Goal: Task Accomplishment & Management: Use online tool/utility

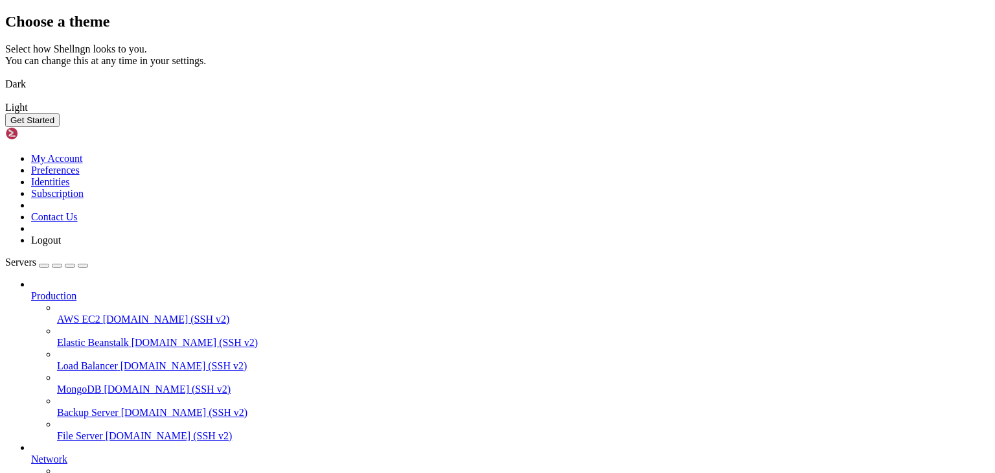
click at [5, 76] on img at bounding box center [5, 76] width 0 height 0
click at [60, 127] on button "Get Started" at bounding box center [32, 120] width 54 height 14
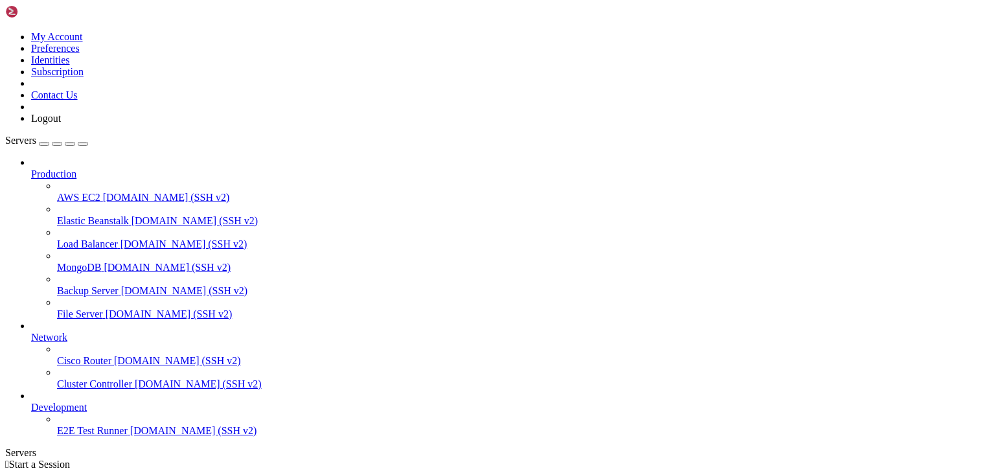
scroll to position [16, 0]
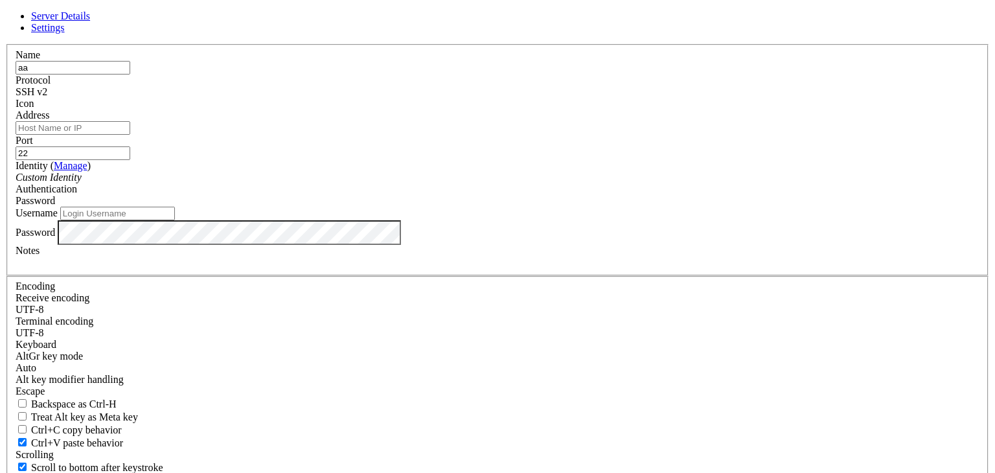
type input "аа"
click at [130, 135] on input "Address" at bounding box center [73, 128] width 115 height 14
paste input "[TECHNICAL_ID]"
type input "[TECHNICAL_ID]"
drag, startPoint x: 578, startPoint y: 172, endPoint x: 547, endPoint y: 189, distance: 34.8
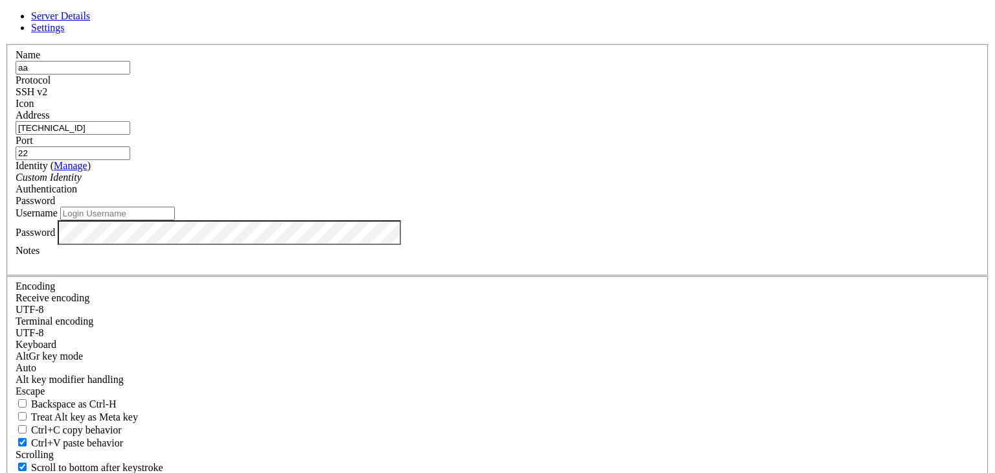
click at [130, 160] on input "22" at bounding box center [73, 153] width 115 height 14
click at [175, 220] on input "Username" at bounding box center [117, 214] width 115 height 14
paste input "root"
type input "root"
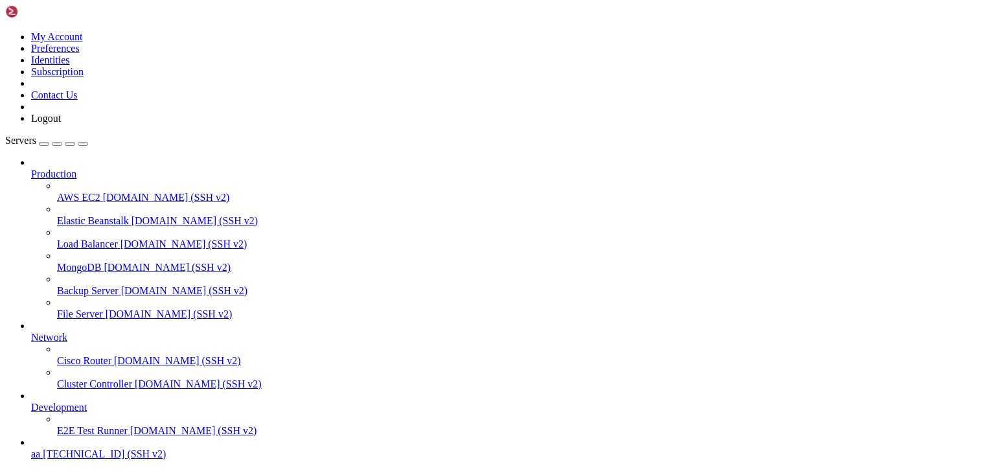
scroll to position [49, 0]
click at [40, 448] on span "аа" at bounding box center [35, 453] width 9 height 11
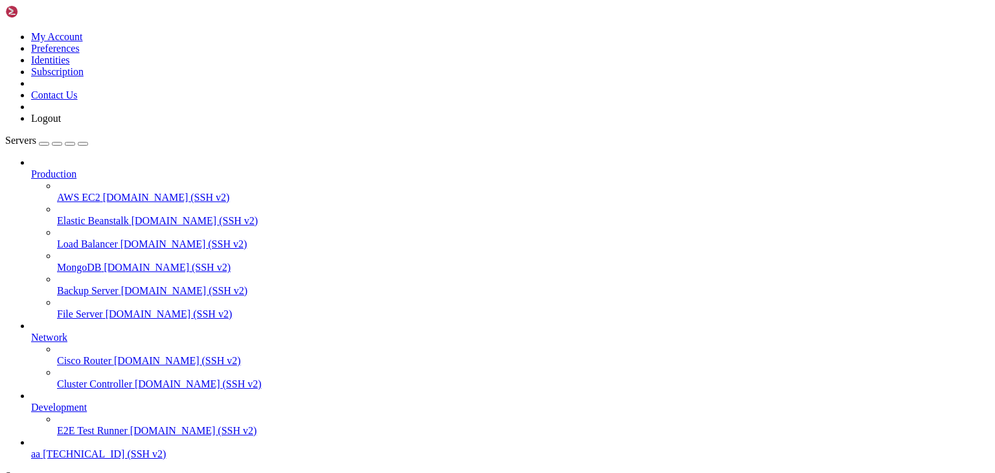
type input "/root"
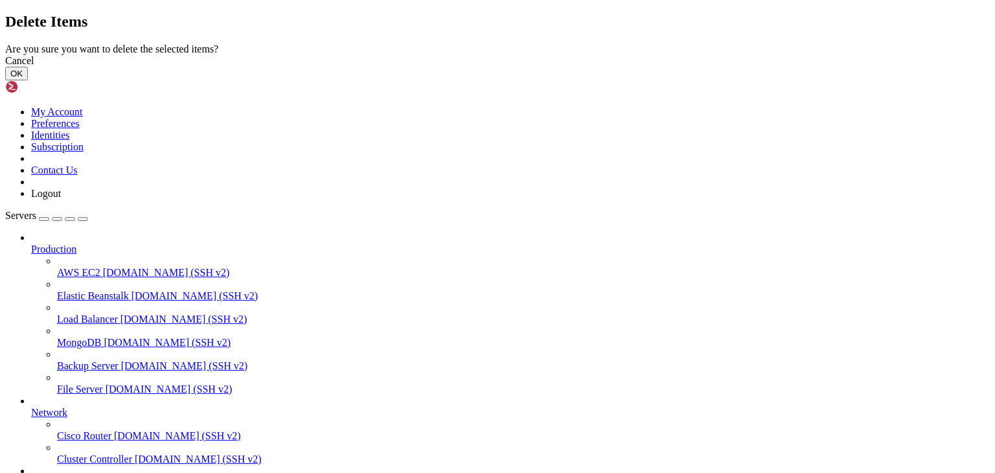
click at [28, 80] on button "OK" at bounding box center [16, 74] width 23 height 14
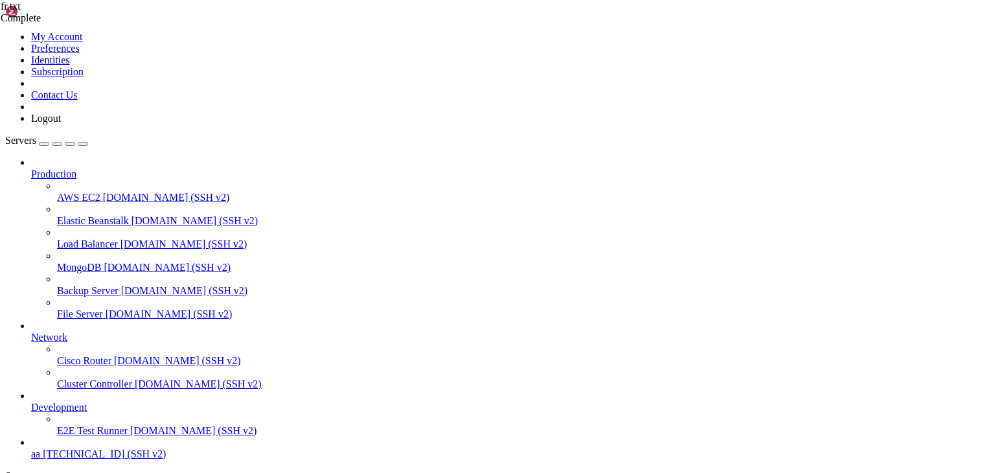
type textarea "# end"
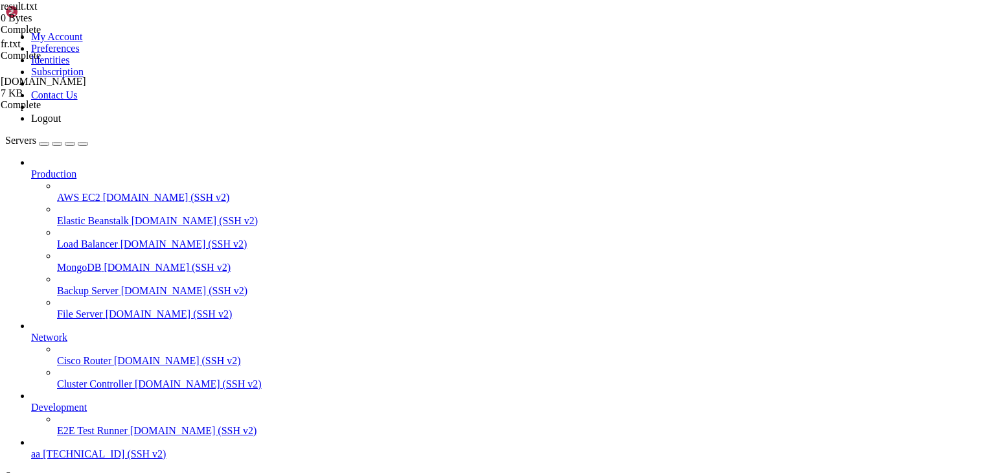
drag, startPoint x: 244, startPoint y: 925, endPoint x: 476, endPoint y: 949, distance: 233.8
drag, startPoint x: 204, startPoint y: 938, endPoint x: 257, endPoint y: 927, distance: 54.3
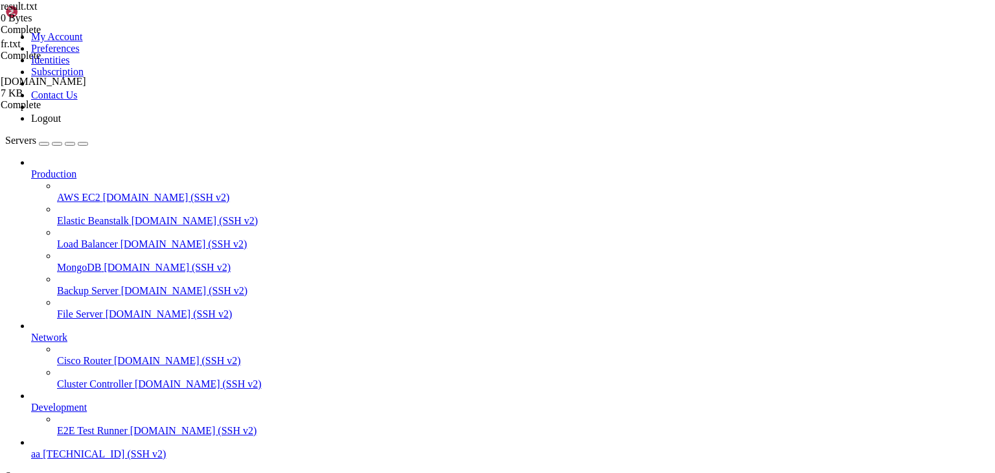
scroll to position [749, 0]
click at [45, 448] on span "[TECHNICAL_ID] (SSH v2)" at bounding box center [104, 453] width 123 height 11
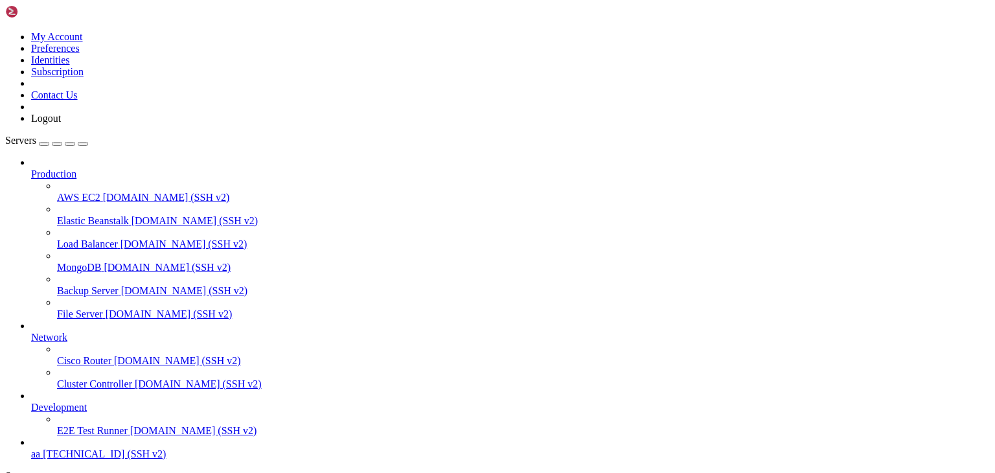
scroll to position [0, 0]
type input "/root"
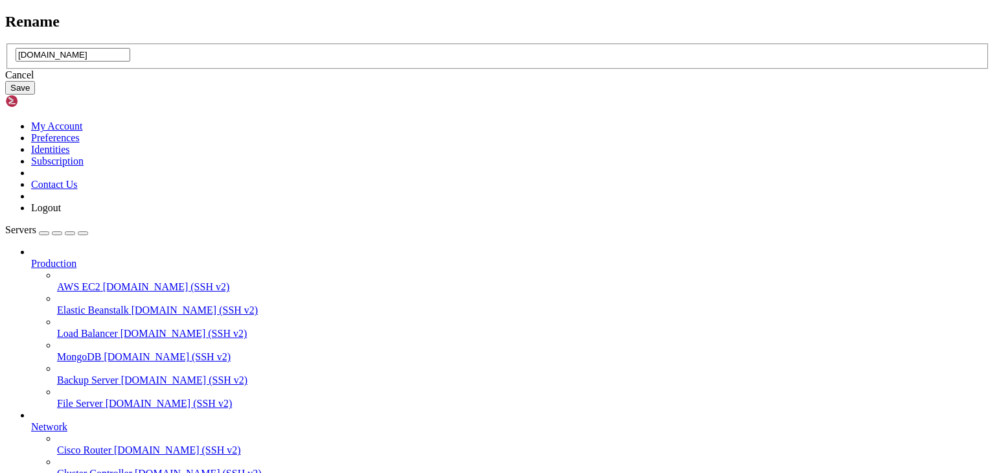
paste input "ranges"
type input "ranges.txt"
click at [35, 95] on button "Save" at bounding box center [20, 88] width 30 height 14
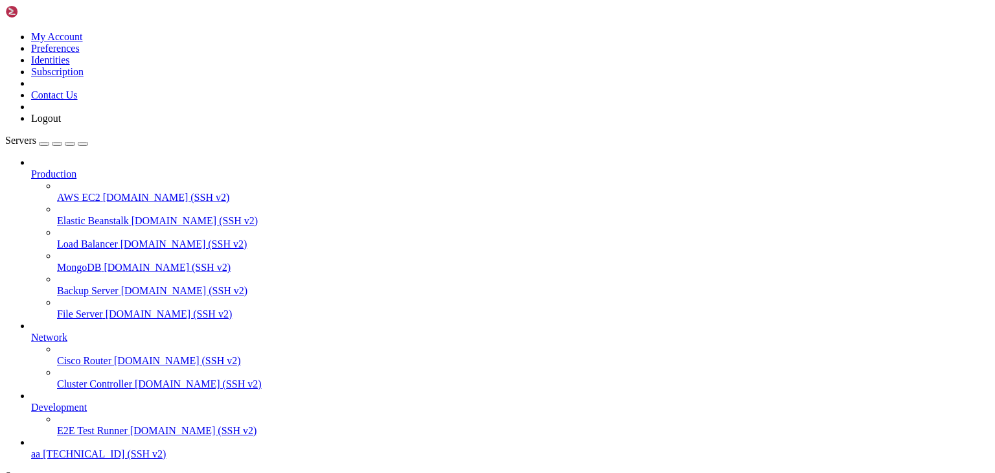
type textarea "203.8.165.0/24"
drag, startPoint x: 155, startPoint y: 916, endPoint x: 596, endPoint y: 950, distance: 442.5
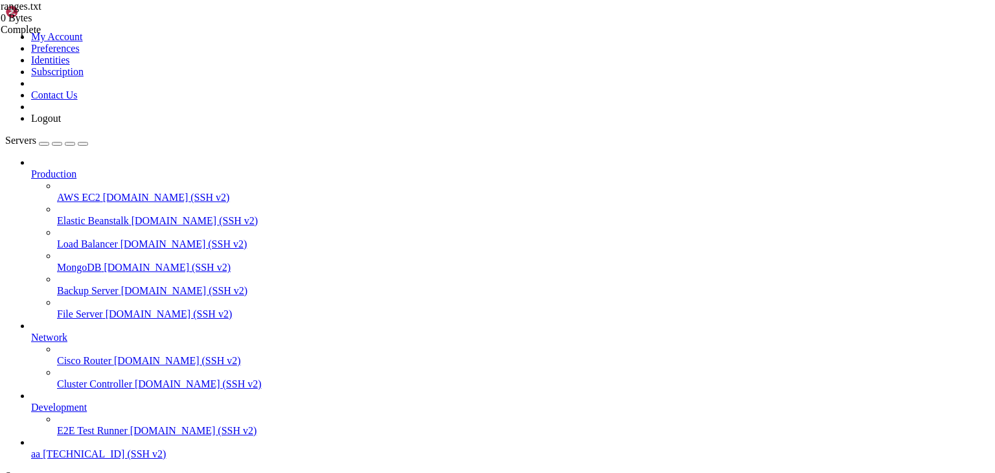
drag, startPoint x: 456, startPoint y: 978, endPoint x: 459, endPoint y: 1011, distance: 33.2
drag, startPoint x: 460, startPoint y: 1012, endPoint x: 448, endPoint y: 1011, distance: 11.7
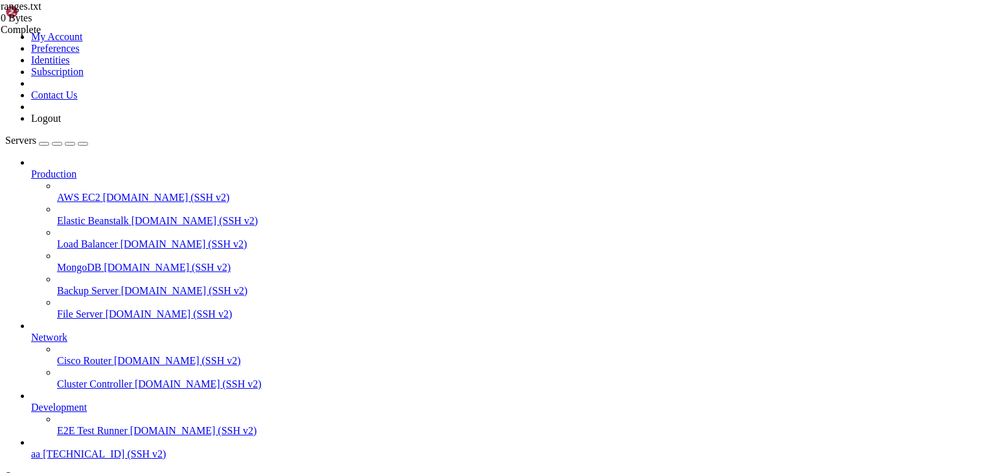
drag, startPoint x: 221, startPoint y: 1129, endPoint x: 536, endPoint y: 1103, distance: 316.6
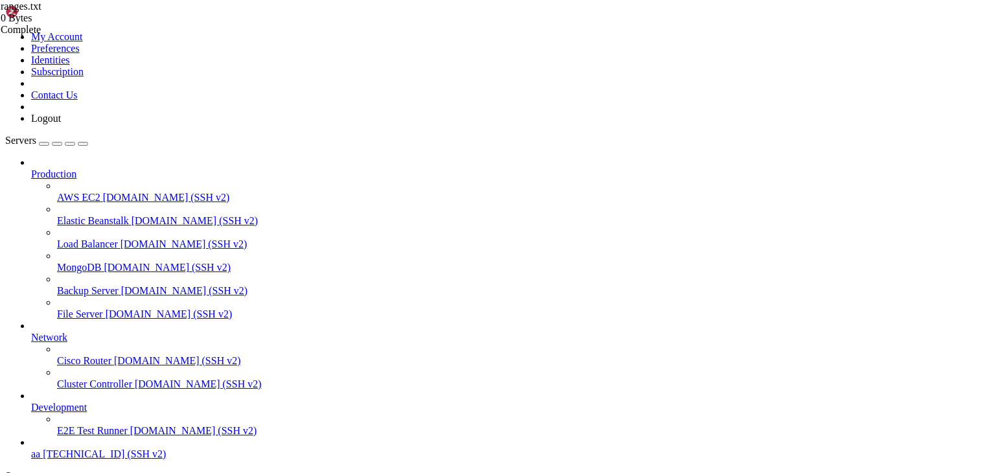
drag, startPoint x: 191, startPoint y: 1122, endPoint x: 629, endPoint y: 1119, distance: 438.0
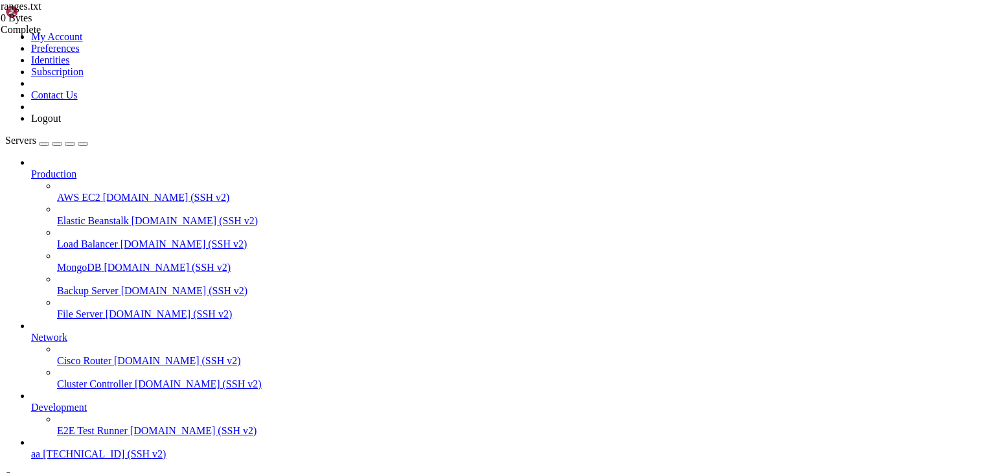
type input "/root"
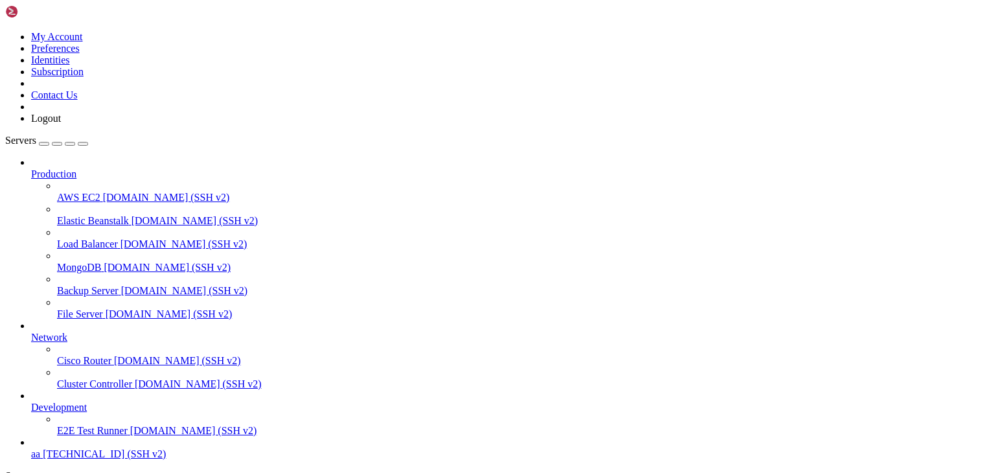
type input "/root"
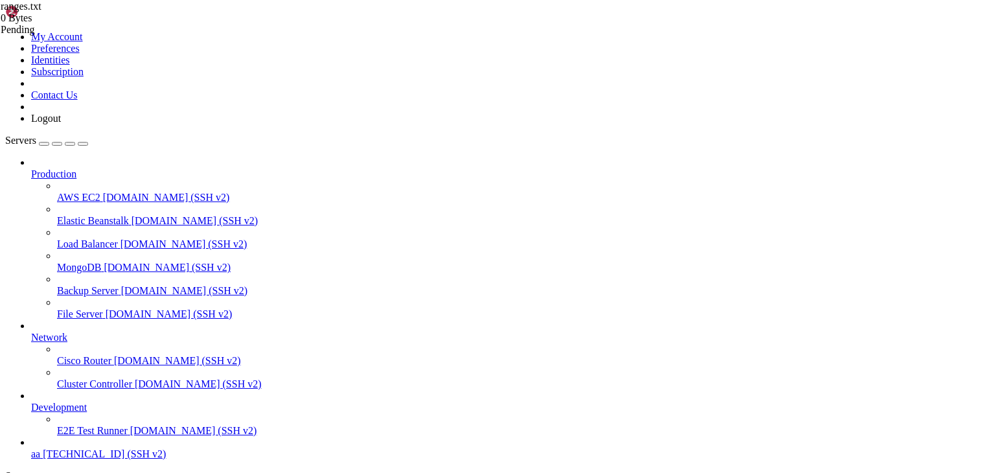
drag, startPoint x: 218, startPoint y: 1105, endPoint x: 479, endPoint y: 1074, distance: 263.5
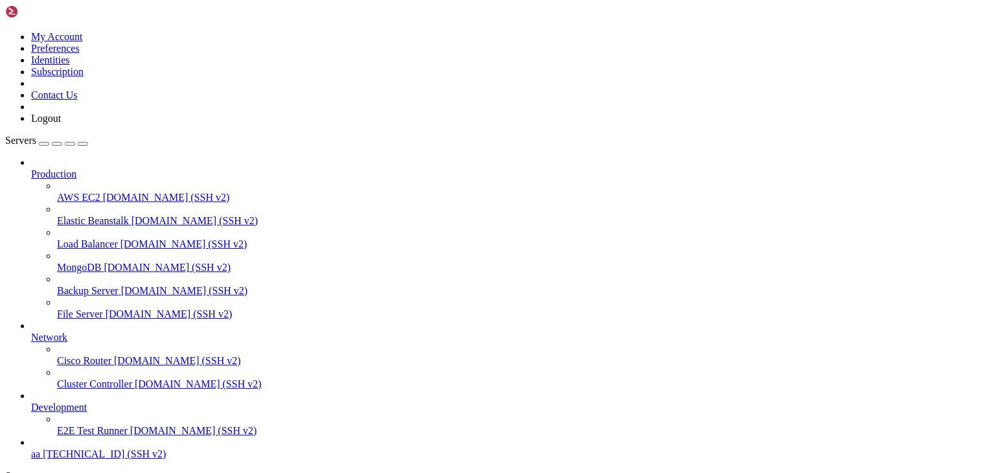
scroll to position [1388, 0]
type input "/root"
type textarea "# Nmap 7.80 scan initiated Sun Sep 21 12:42:27 2025 as: nmap -iL ranges.txt -p …"
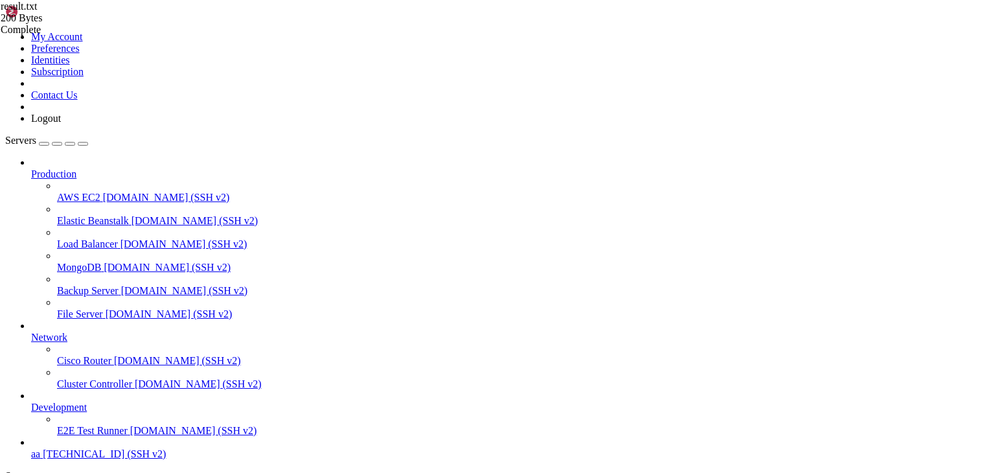
type textarea "# Nmap done at Sun Sep 21 12:42:27 2025 -- 0 IP addresses (0 hosts up) scanned …"
drag, startPoint x: 187, startPoint y: 14, endPoint x: 190, endPoint y: 3, distance: 12.3
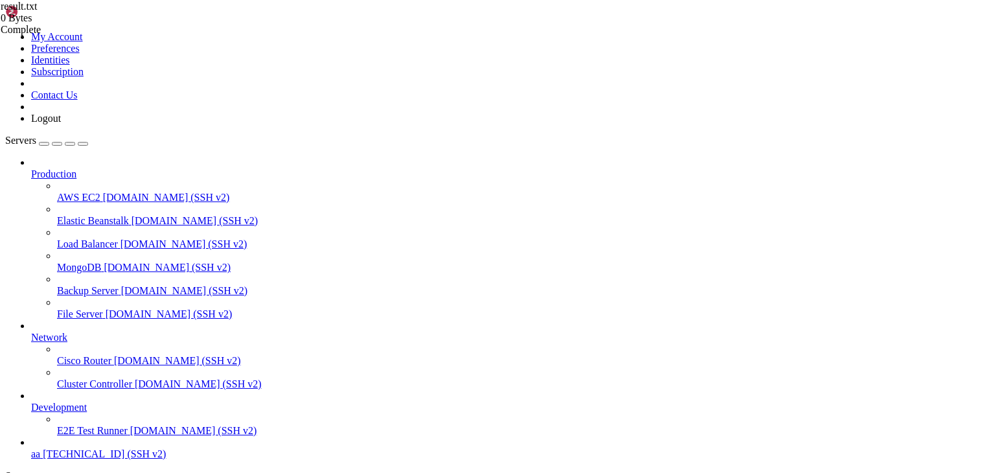
drag, startPoint x: 261, startPoint y: 1118, endPoint x: 554, endPoint y: 1112, distance: 292.9
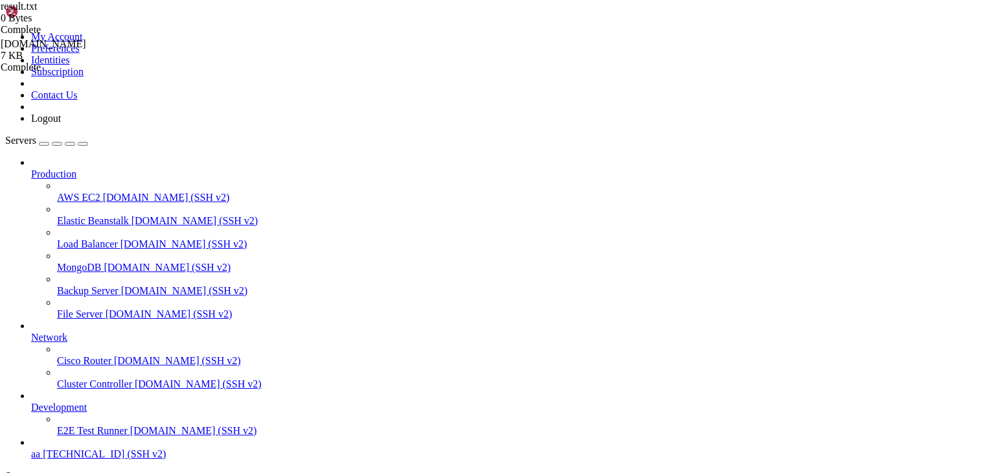
scroll to position [6, 0]
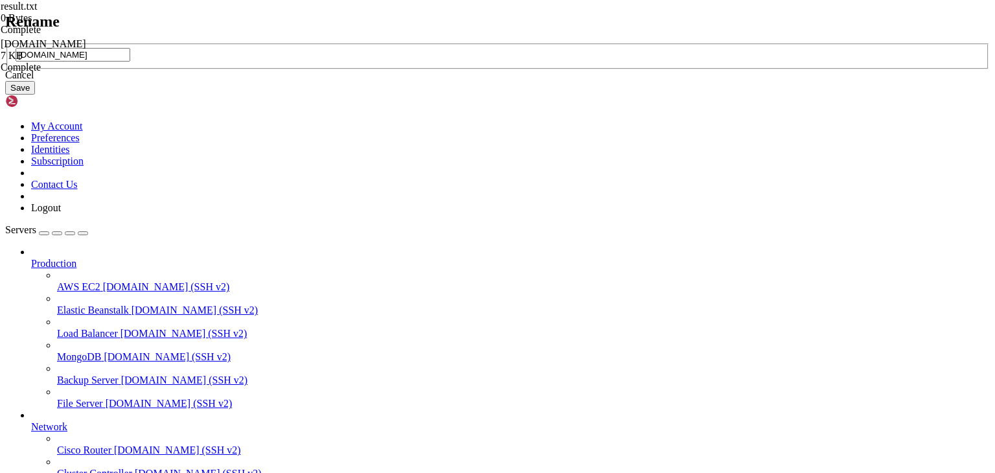
click at [130, 62] on input "lv.zone" at bounding box center [73, 55] width 115 height 14
type input "lv.txt"
drag, startPoint x: 552, startPoint y: 251, endPoint x: 595, endPoint y: 277, distance: 50.0
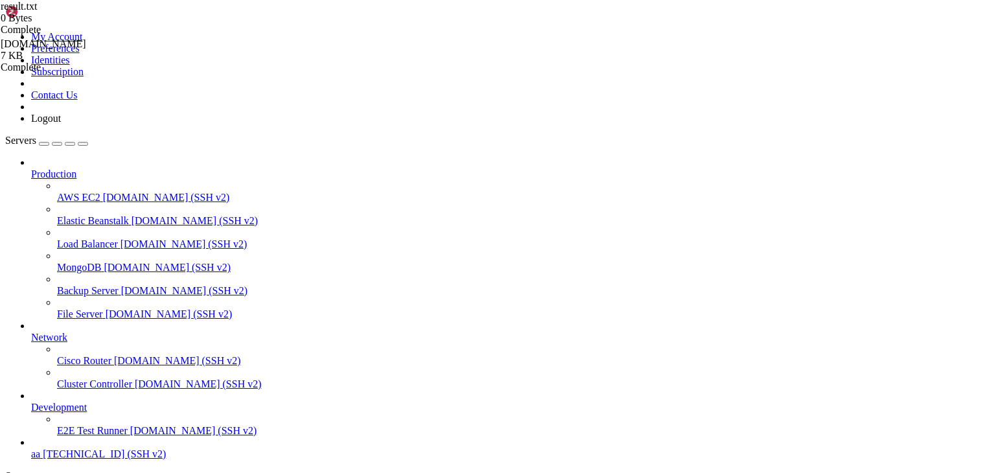
scroll to position [1443, 0]
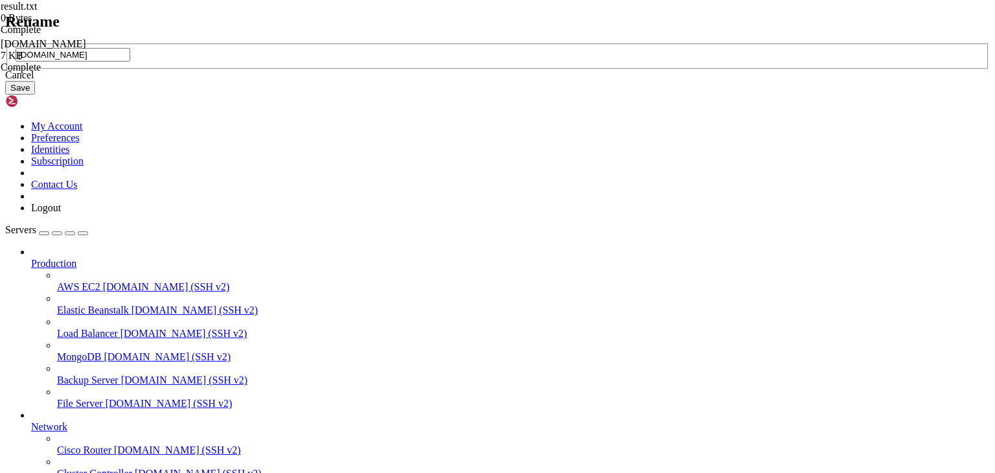
click at [130, 62] on input "lv.zone" at bounding box center [73, 55] width 115 height 14
type input "lv.txt"
click at [35, 95] on button "Save" at bounding box center [20, 88] width 30 height 14
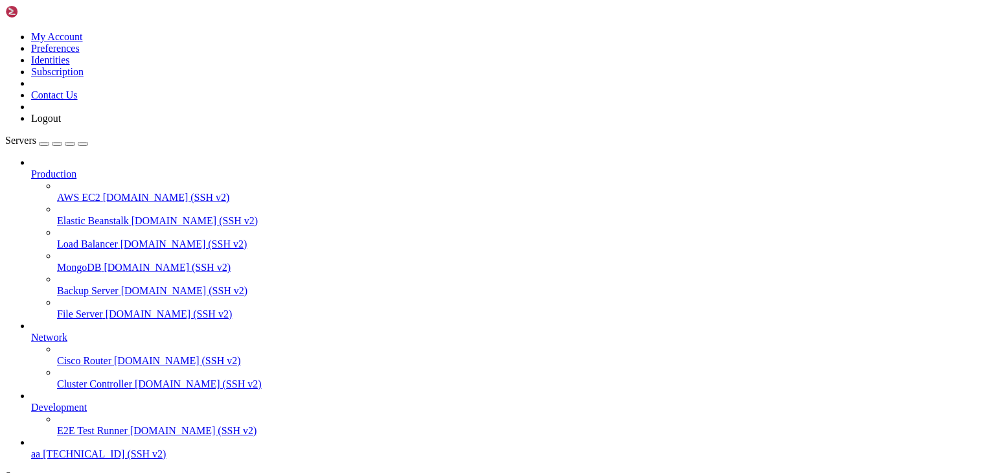
type input "/root"
drag, startPoint x: 610, startPoint y: 309, endPoint x: 635, endPoint y: 318, distance: 26.8
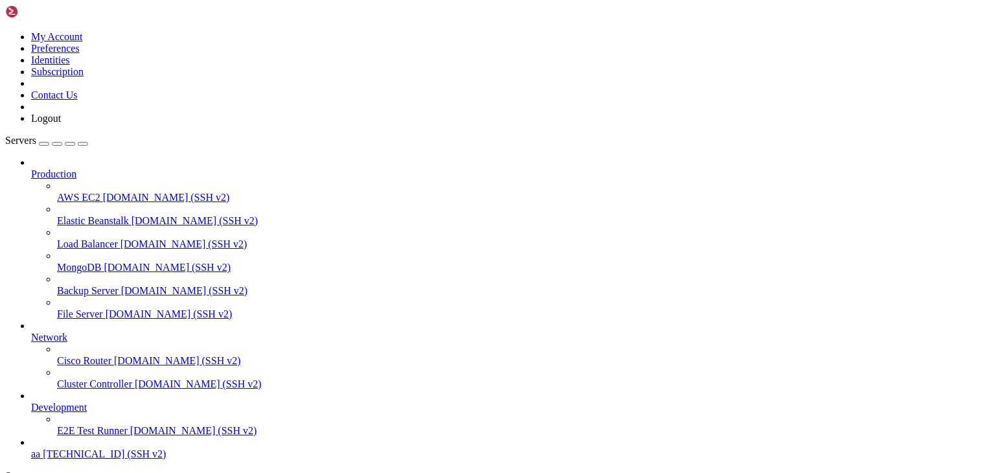
scroll to position [49, 0]
click at [40, 448] on span "аа" at bounding box center [35, 453] width 9 height 11
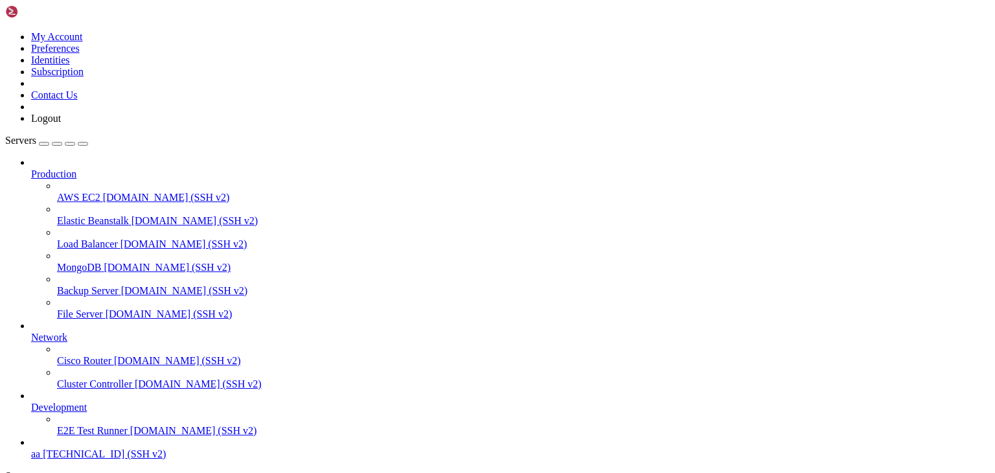
type input "/root"
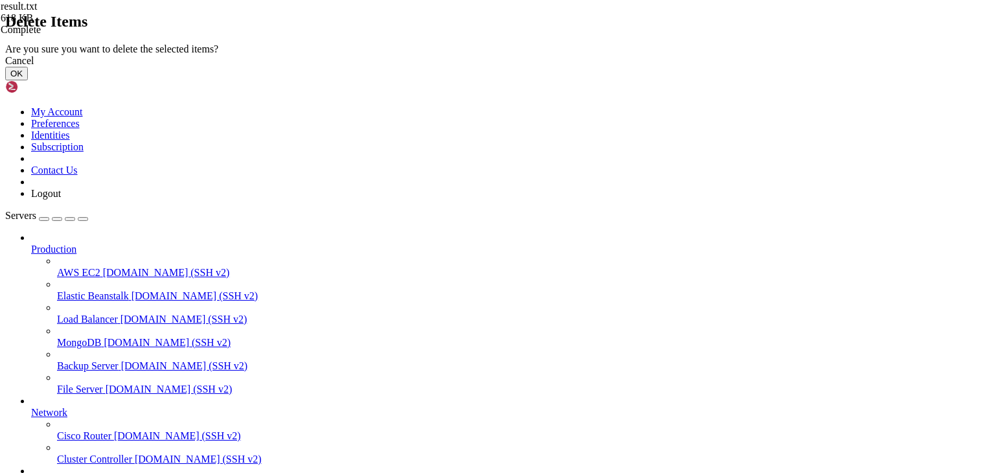
click at [28, 80] on button "OK" at bounding box center [16, 74] width 23 height 14
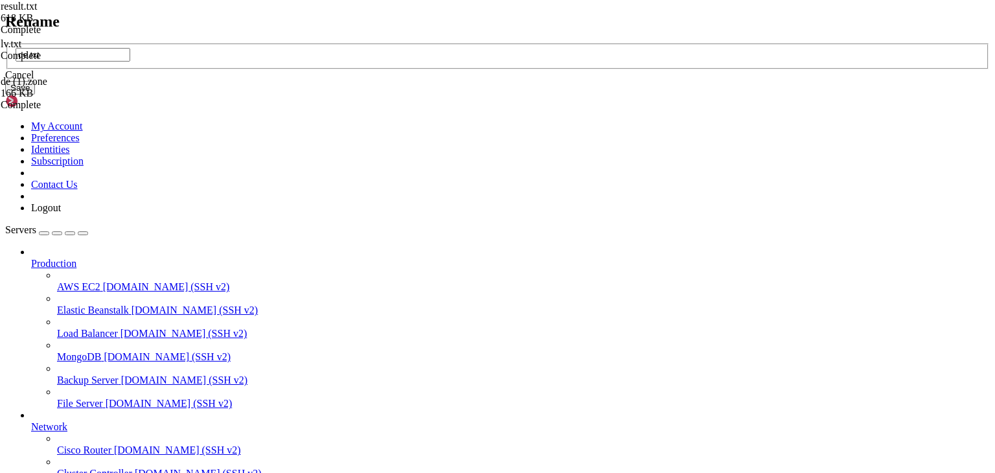
type input "de.txt"
click at [35, 95] on button "Save" at bounding box center [20, 88] width 30 height 14
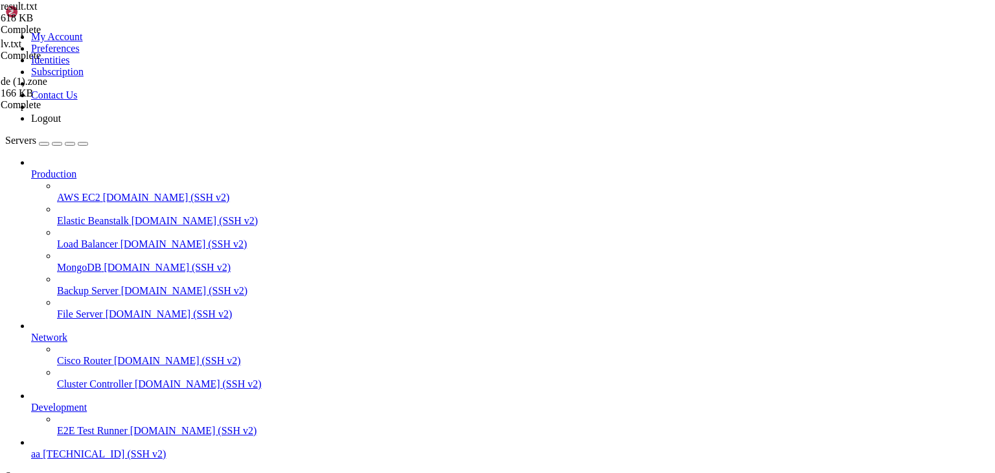
scroll to position [0, 0]
drag, startPoint x: 183, startPoint y: 16, endPoint x: 109, endPoint y: 12, distance: 74.0
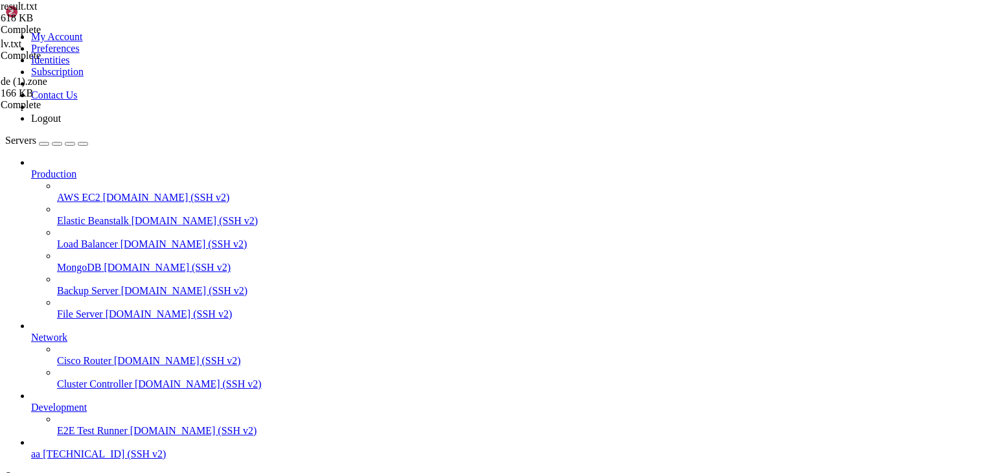
type textarea "\"
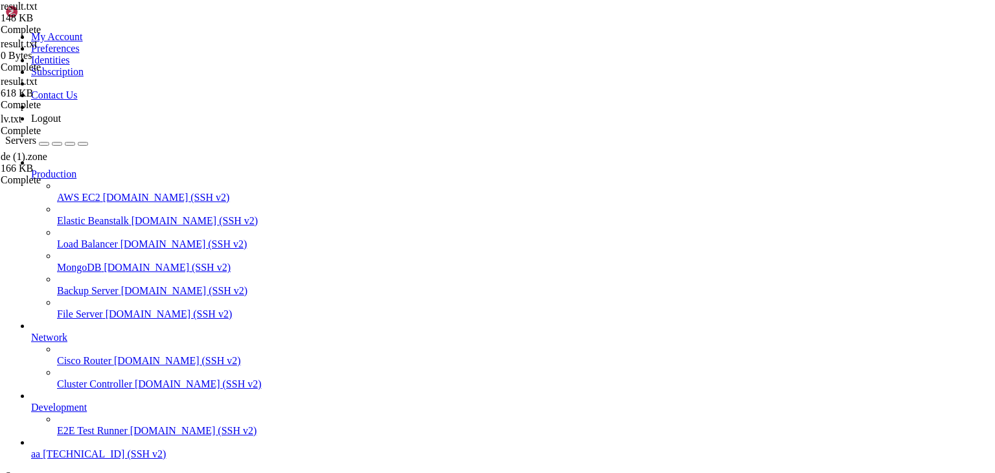
type textarea "open tcp 5900 141.51.157.254 1758461588 open tcp 5900 141.51.87.192 17"
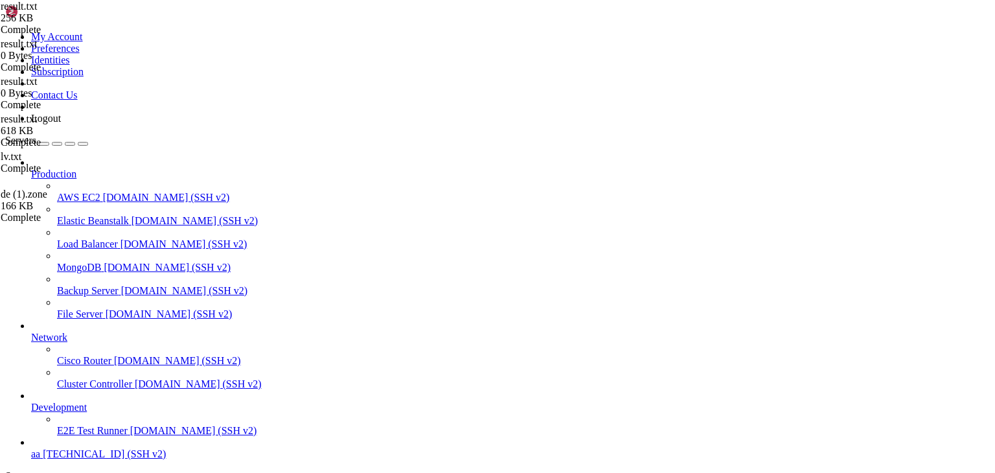
type textarea "open tcp 5900 141.51.42.14 1758461602"
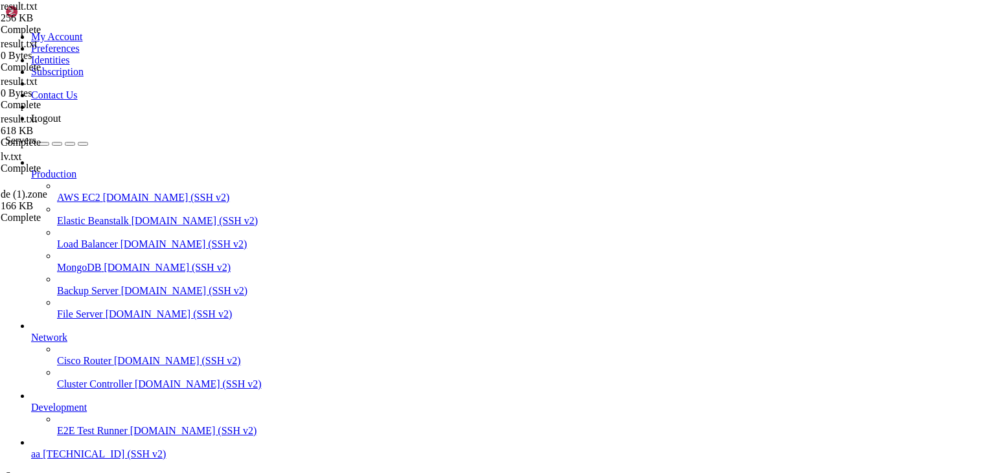
drag, startPoint x: 239, startPoint y: 12, endPoint x: 282, endPoint y: 16, distance: 43.6
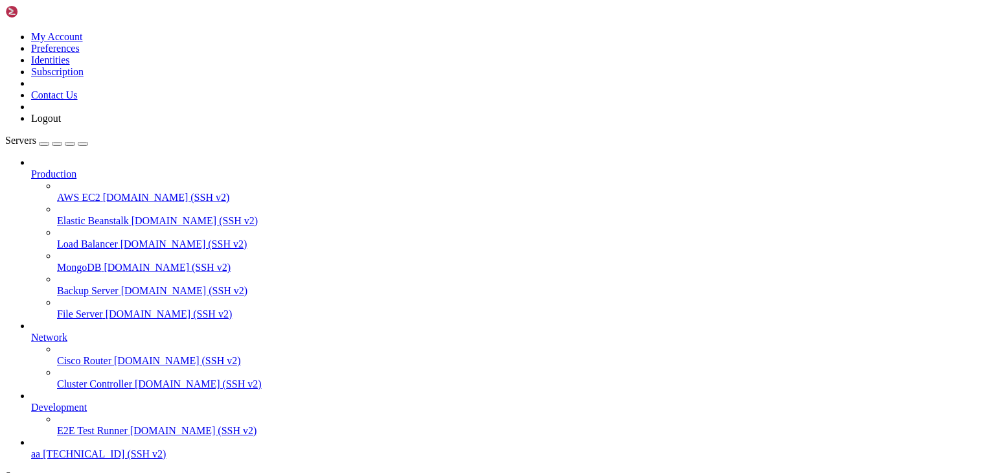
click at [43, 448] on span "[TECHNICAL_ID] (SSH v2)" at bounding box center [104, 453] width 123 height 11
drag, startPoint x: 619, startPoint y: 1175, endPoint x: 448, endPoint y: 1107, distance: 183.8
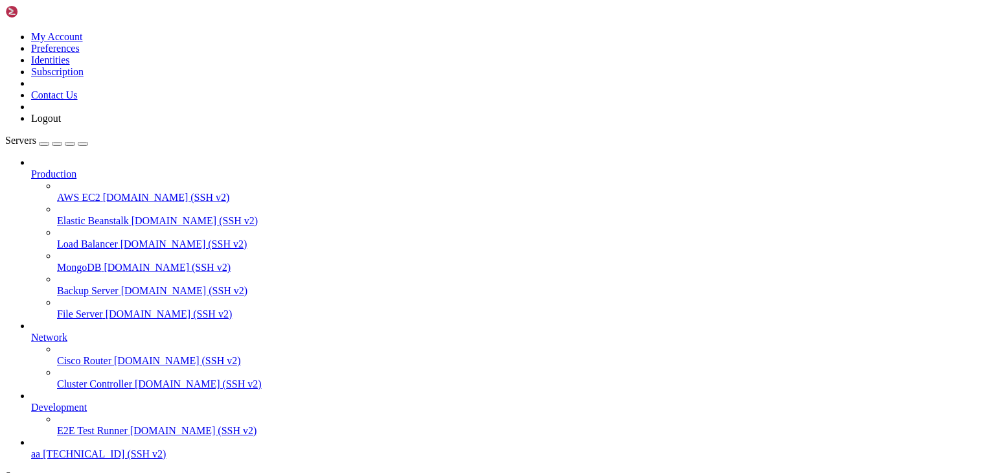
click at [40, 448] on span "аа" at bounding box center [35, 453] width 9 height 11
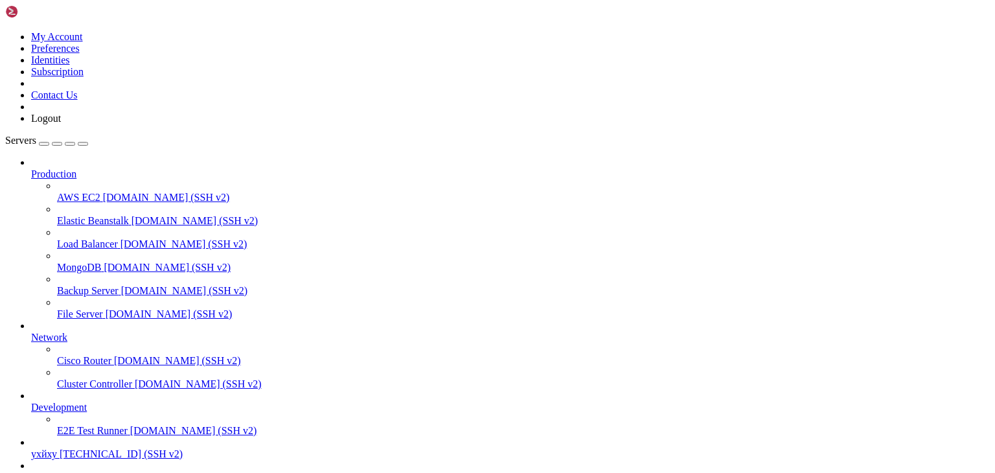
scroll to position [119, 0]
click at [98, 448] on span "[TECHNICAL_ID] (SSH v2)" at bounding box center [121, 453] width 123 height 11
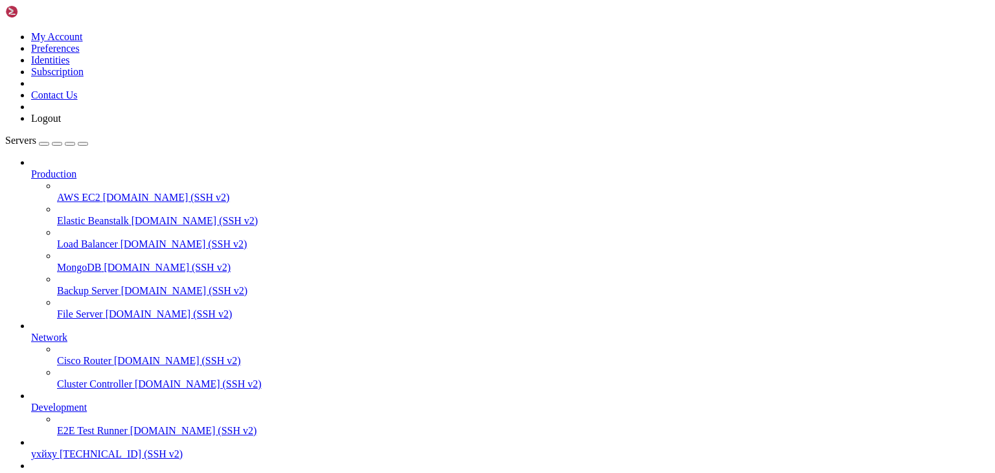
click at [62, 472] on span "64.188.77.96 (SSH v2)" at bounding box center [119, 477] width 123 height 11
type input "/root"
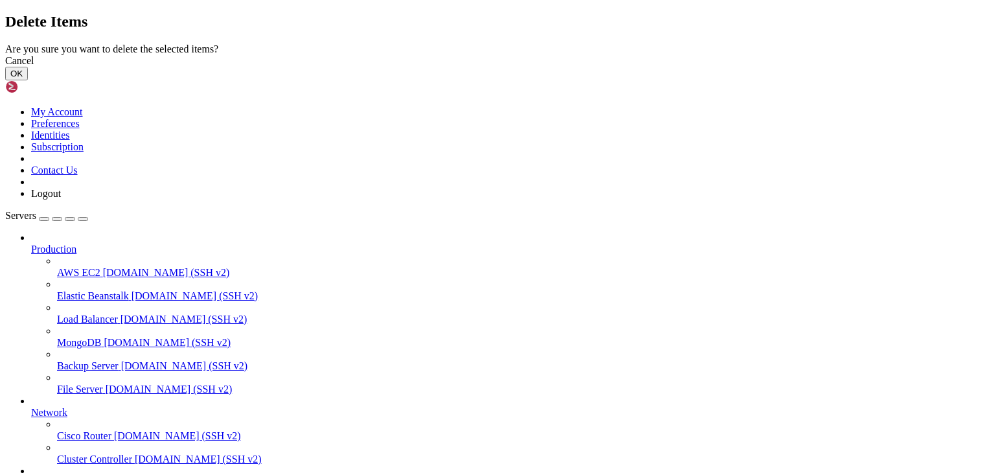
click at [28, 80] on button "OK" at bounding box center [16, 74] width 23 height 14
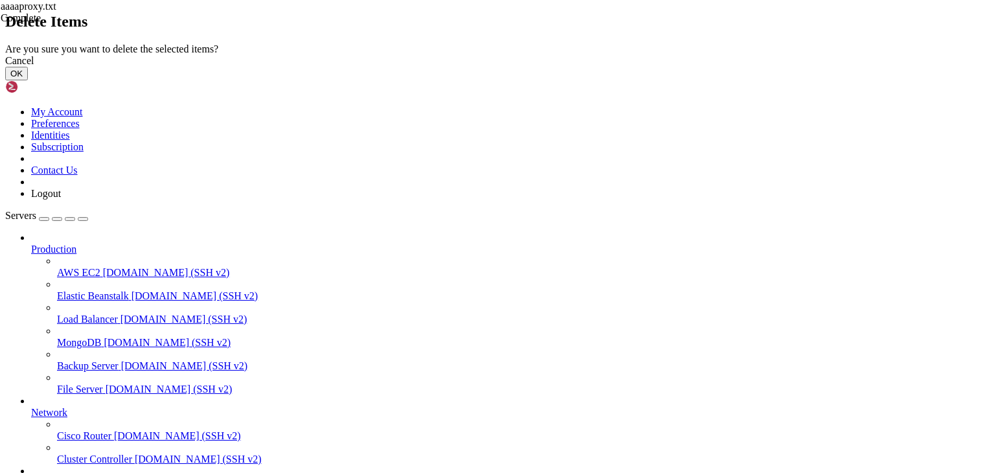
click at [28, 80] on button "OK" at bounding box center [16, 74] width 23 height 14
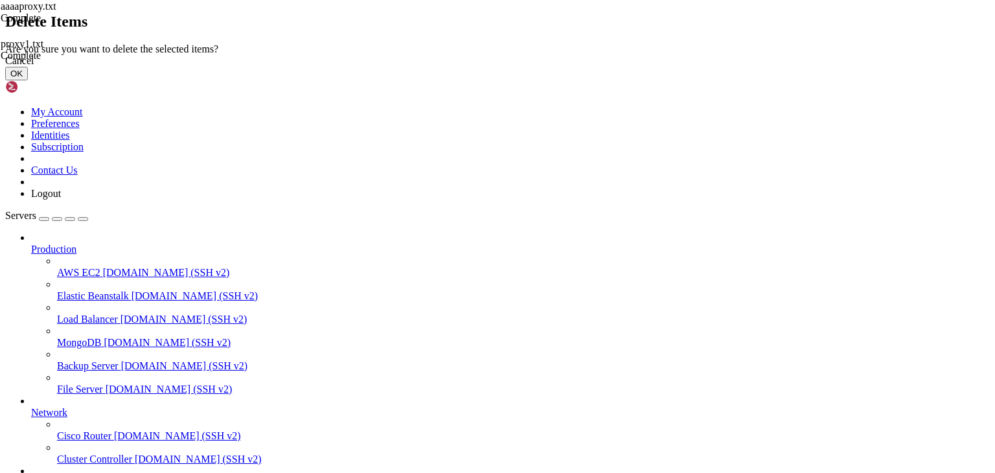
click at [28, 80] on button "OK" at bounding box center [16, 74] width 23 height 14
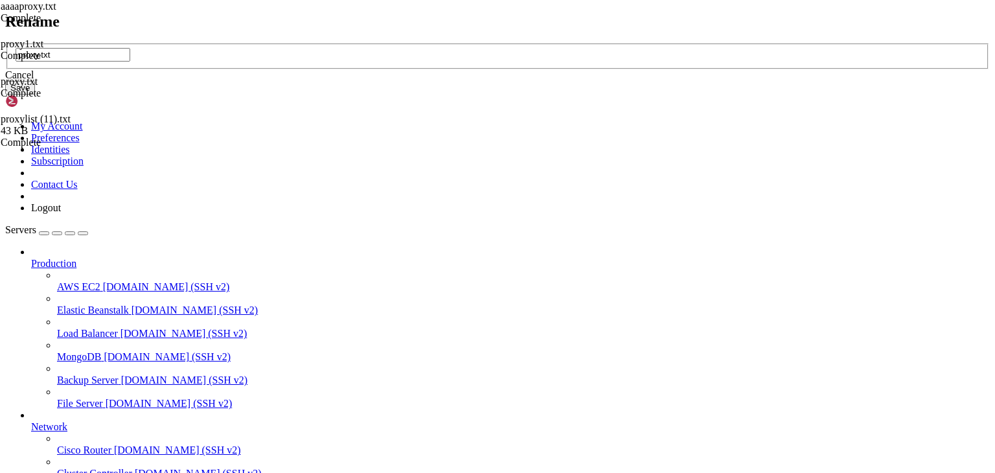
type input "proxy.txt"
click at [35, 95] on button "Save" at bounding box center [20, 88] width 30 height 14
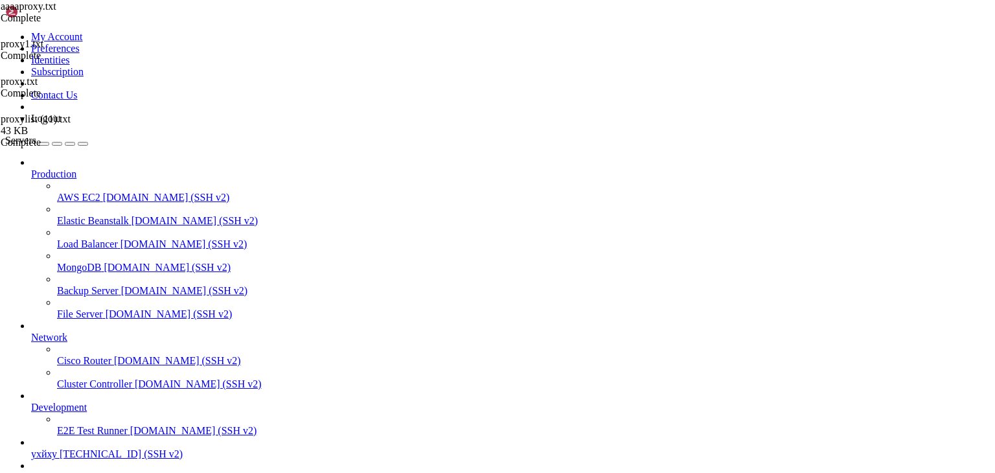
drag, startPoint x: 777, startPoint y: 936, endPoint x: 212, endPoint y: 931, distance: 565.0
drag, startPoint x: 118, startPoint y: 934, endPoint x: 772, endPoint y: 938, distance: 653.8
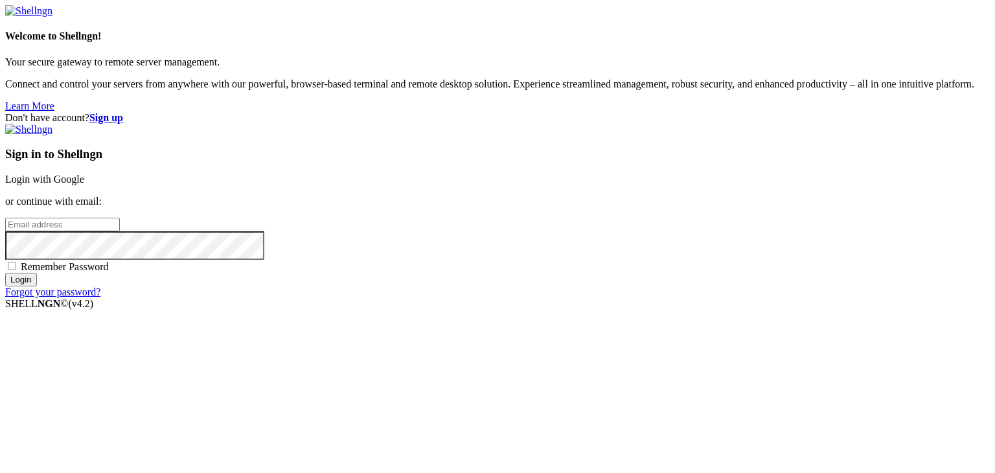
click at [311, 112] on div "Don't have account? Sign up Sign in to Shellngn Login with Google or continue w…" at bounding box center [497, 205] width 985 height 186
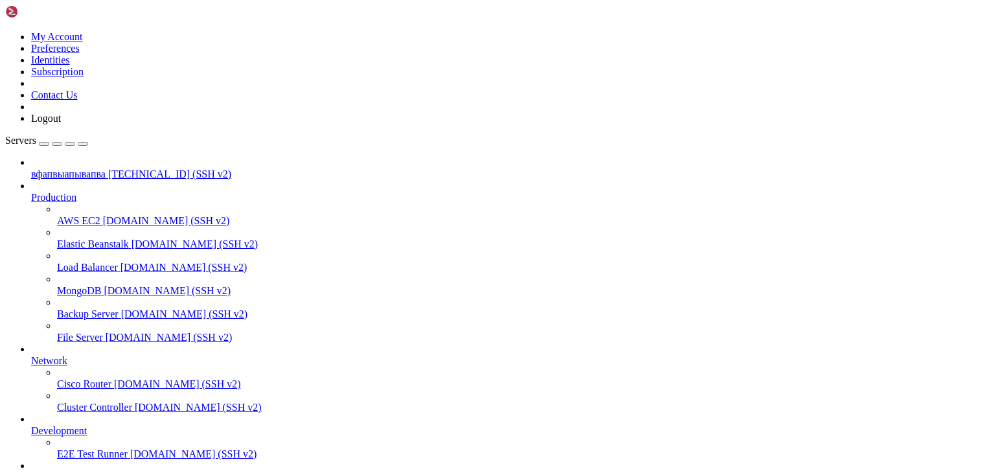
scroll to position [119, 0]
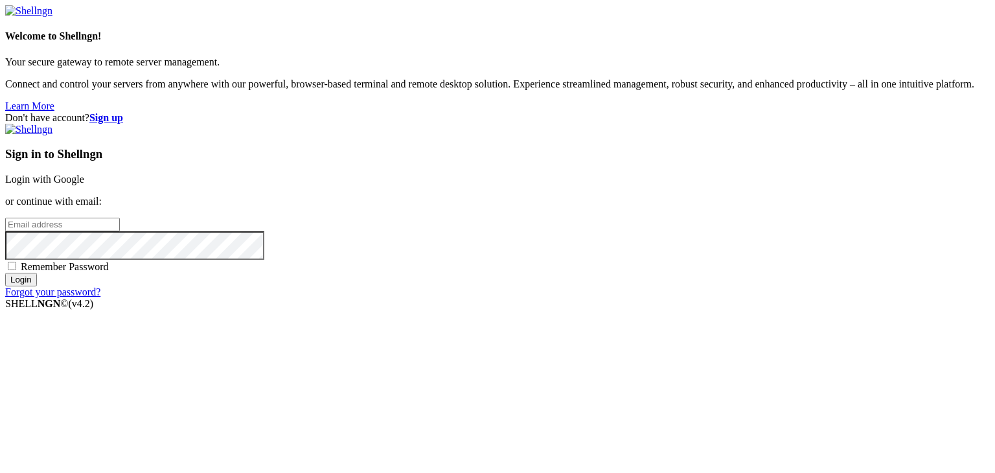
click at [84, 174] on link "Login with Google" at bounding box center [44, 179] width 79 height 11
click at [84, 176] on link "Login with Google" at bounding box center [44, 179] width 79 height 11
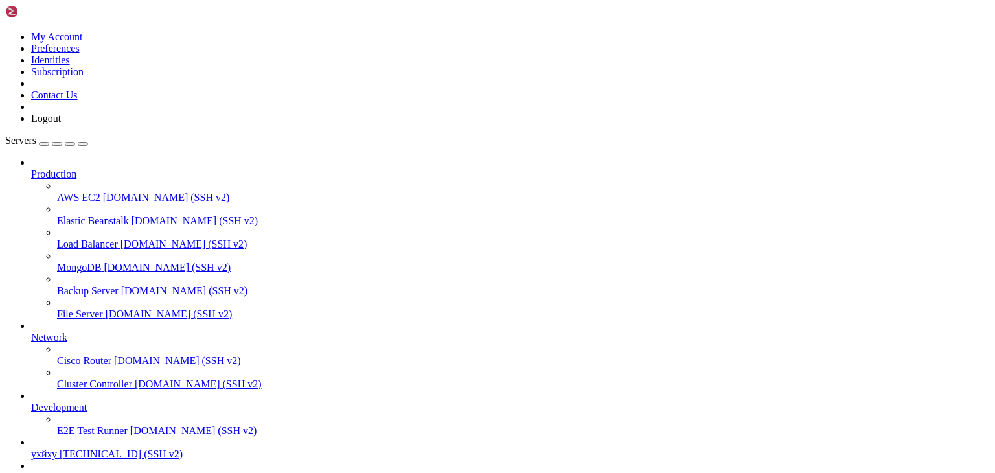
scroll to position [119, 0]
click at [56, 472] on span "eddde" at bounding box center [43, 477] width 25 height 11
drag, startPoint x: 174, startPoint y: 940, endPoint x: 536, endPoint y: 930, distance: 363.0
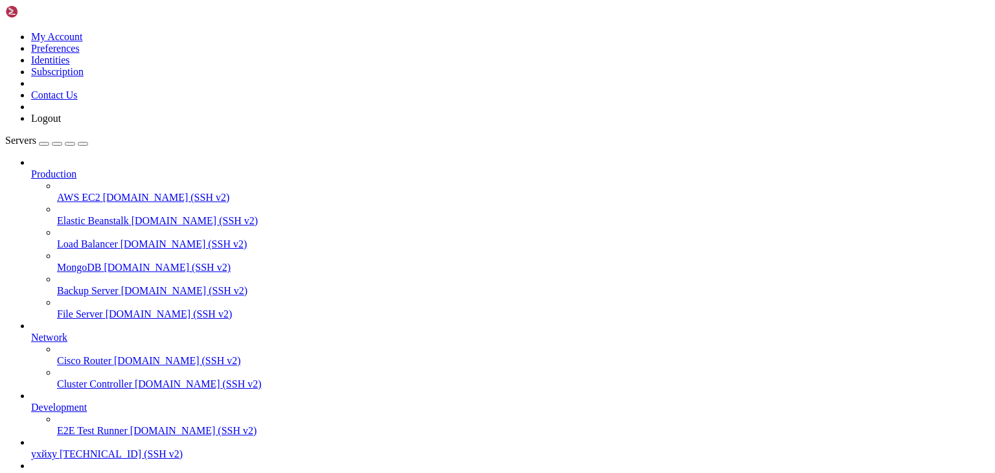
click at [31, 448] on link "ухйху 77.91.66.50 (SSH v2)" at bounding box center [510, 454] width 959 height 12
click at [47, 472] on span "eddde" at bounding box center [43, 477] width 25 height 11
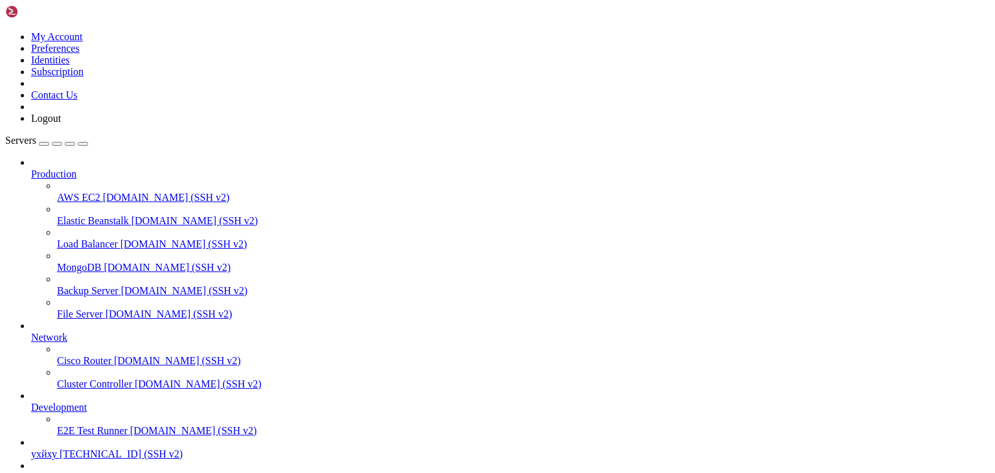
click at [47, 472] on span "eddde" at bounding box center [43, 477] width 25 height 11
type input "/root"
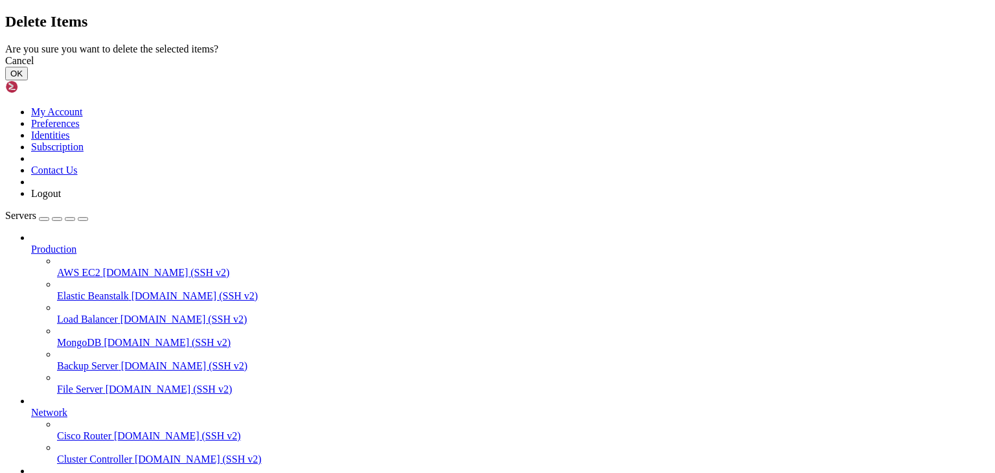
click at [28, 80] on button "OK" at bounding box center [16, 74] width 23 height 14
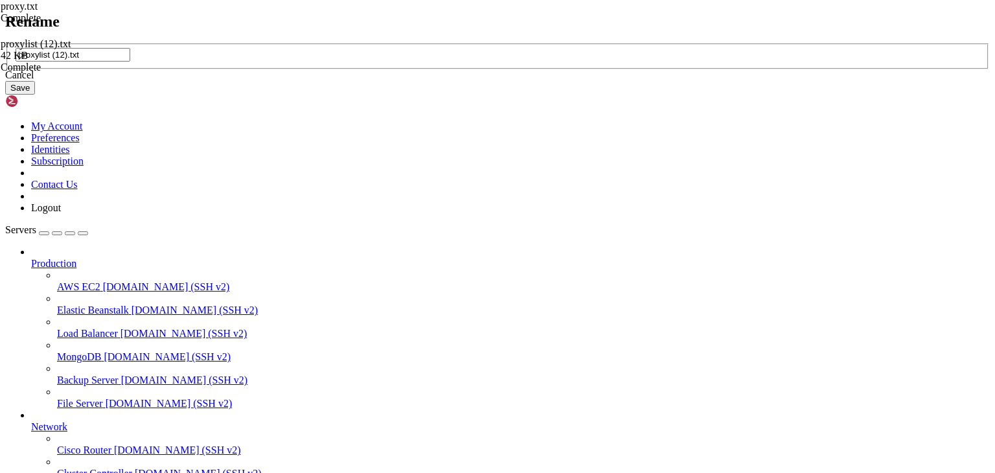
click at [130, 62] on input "proxylist (12).txt" at bounding box center [73, 55] width 115 height 14
type input "proxy.txt"
click at [35, 95] on button "Save" at bounding box center [20, 88] width 30 height 14
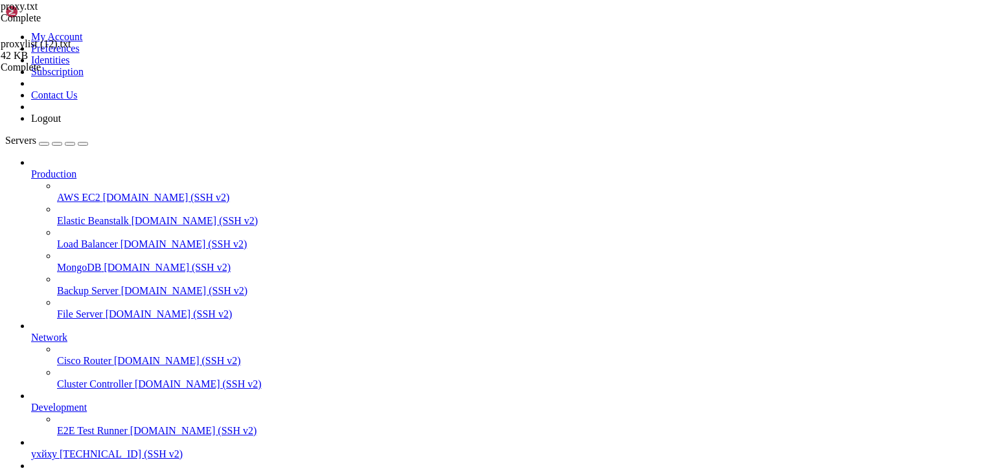
drag, startPoint x: 137, startPoint y: 984, endPoint x: 583, endPoint y: 971, distance: 446.6
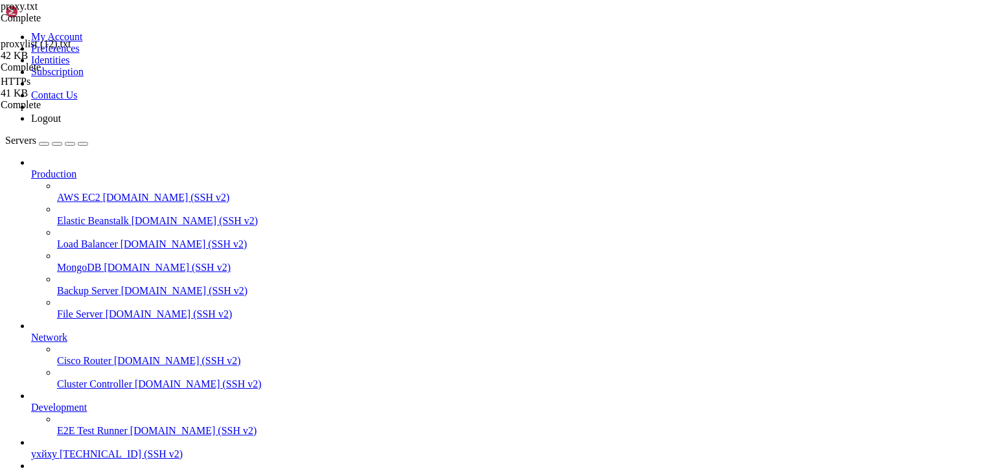
scroll to position [6, 1]
drag, startPoint x: 301, startPoint y: 1011, endPoint x: 585, endPoint y: 1017, distance: 284.5
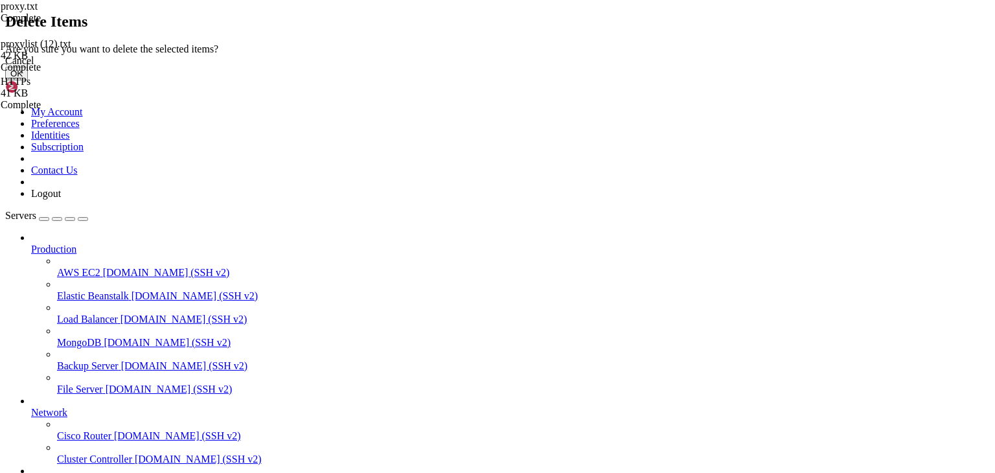
click at [28, 80] on button "OK" at bounding box center [16, 74] width 23 height 14
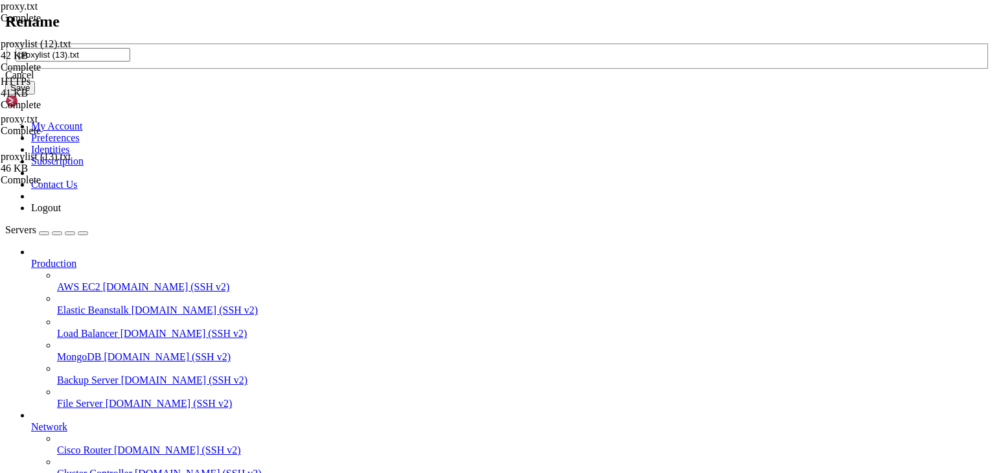
click at [130, 62] on input "proxylist (13).txt" at bounding box center [73, 55] width 115 height 14
drag, startPoint x: 439, startPoint y: 233, endPoint x: 575, endPoint y: 259, distance: 137.9
click at [130, 62] on input "proxylist (13).txt" at bounding box center [73, 55] width 115 height 14
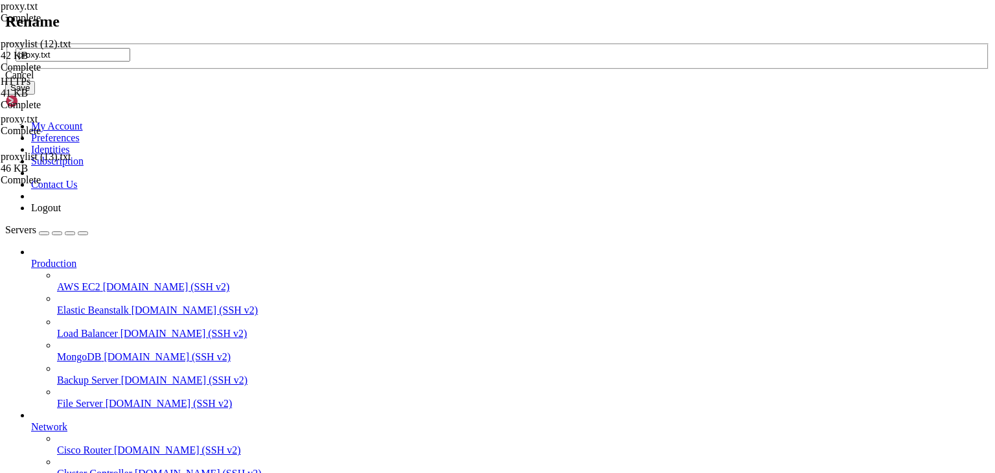
type input "proxy.txt"
click at [35, 95] on button "Save" at bounding box center [20, 88] width 30 height 14
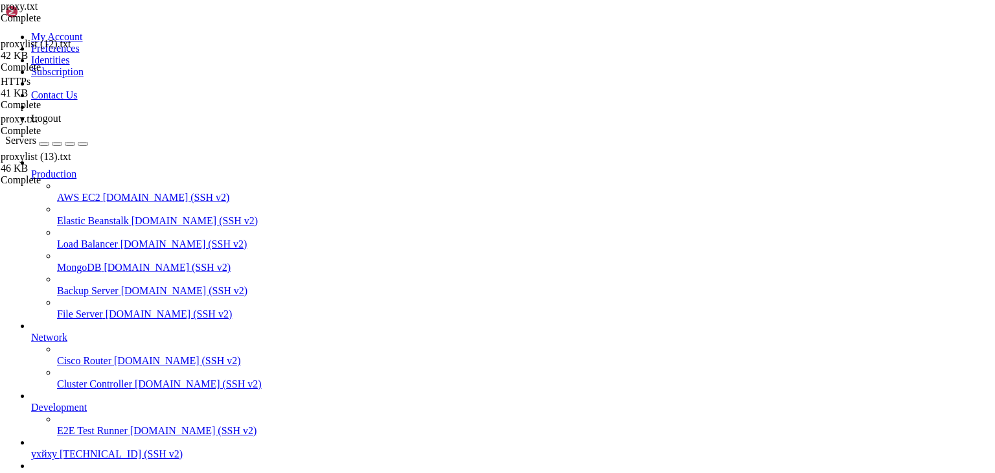
drag, startPoint x: 218, startPoint y: 1048, endPoint x: 586, endPoint y: 1040, distance: 368.1
drag, startPoint x: 230, startPoint y: 1046, endPoint x: 594, endPoint y: 994, distance: 367.8
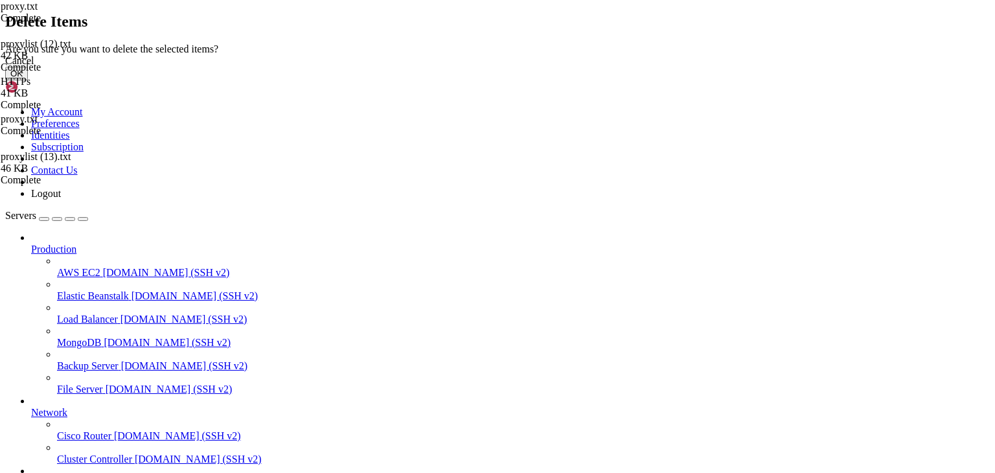
click at [28, 80] on button "OK" at bounding box center [16, 74] width 23 height 14
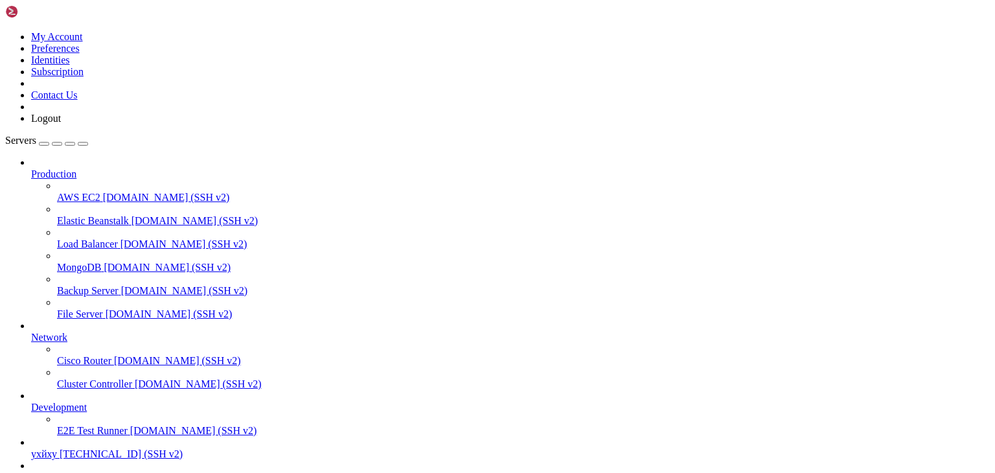
type input "/root"
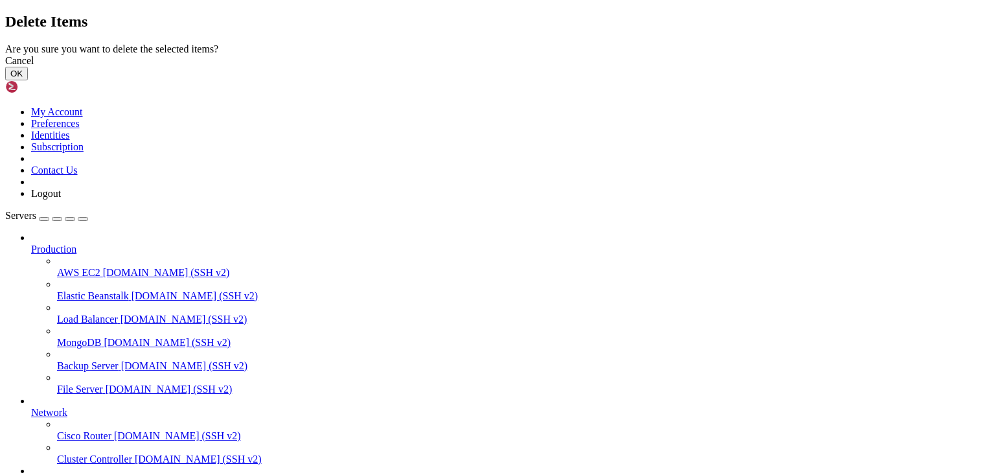
click at [28, 80] on button "OK" at bounding box center [16, 74] width 23 height 14
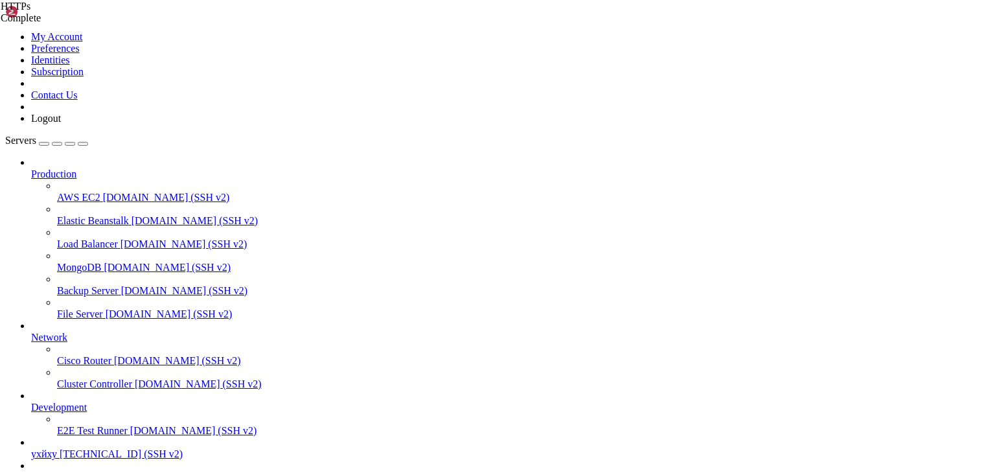
click at [67, 448] on span "[TECHNICAL_ID] (SSH v2)" at bounding box center [121, 453] width 123 height 11
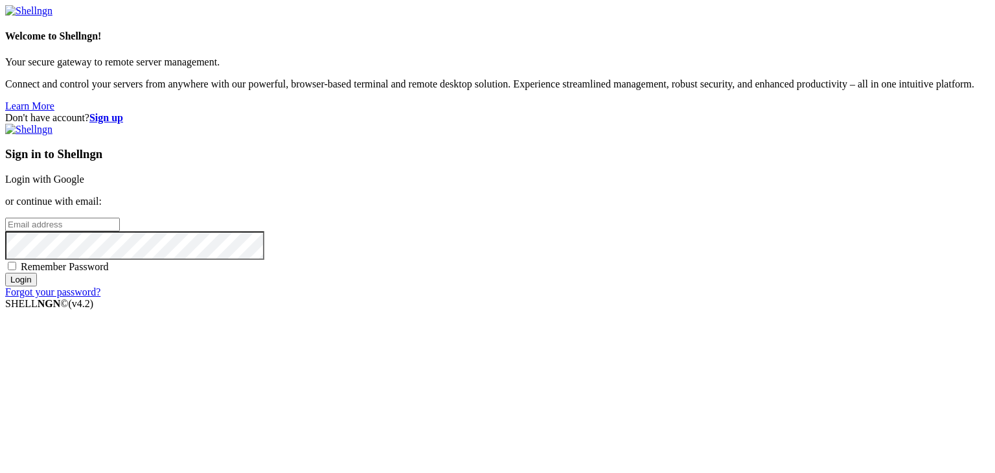
click at [84, 175] on link "Login with Google" at bounding box center [44, 179] width 79 height 11
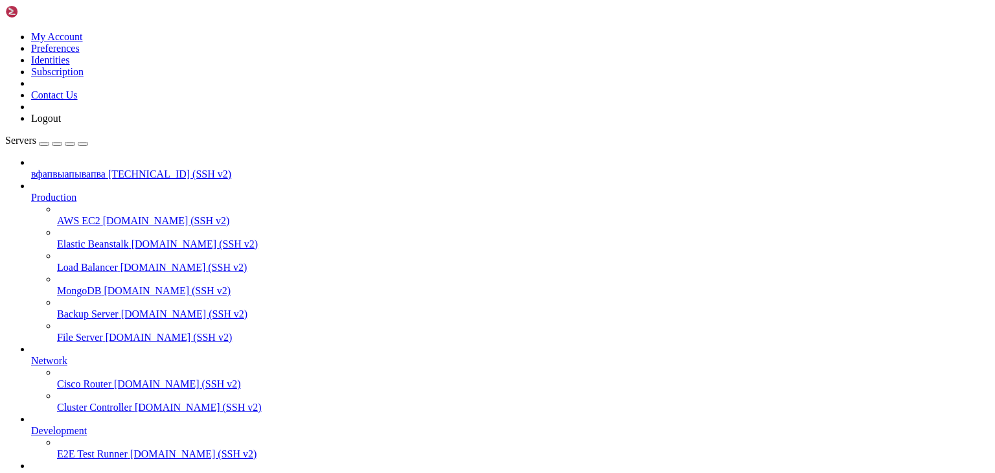
scroll to position [119, 0]
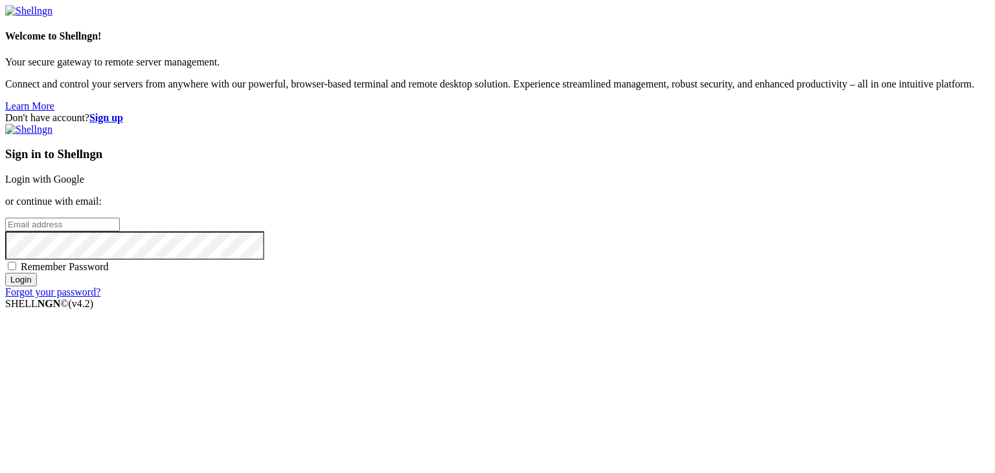
click at [84, 174] on link "Login with Google" at bounding box center [44, 179] width 79 height 11
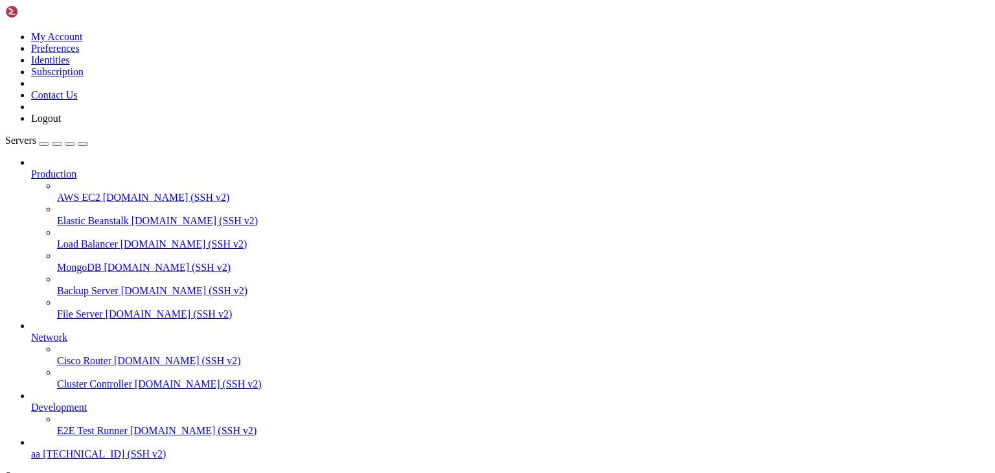
scroll to position [49, 0]
click at [40, 448] on span "аа" at bounding box center [35, 453] width 9 height 11
